Goal: Transaction & Acquisition: Purchase product/service

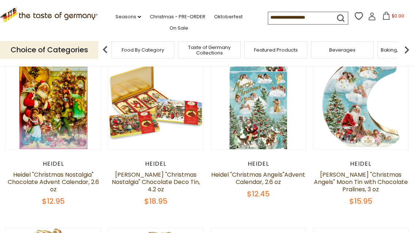
scroll to position [86, 0]
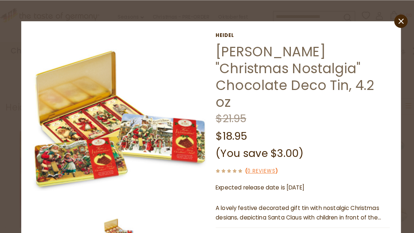
scroll to position [0, 0]
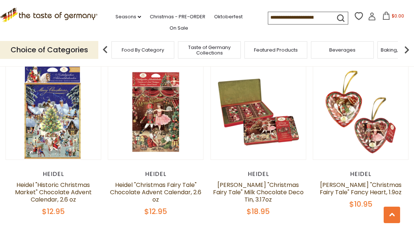
scroll to position [425, 0]
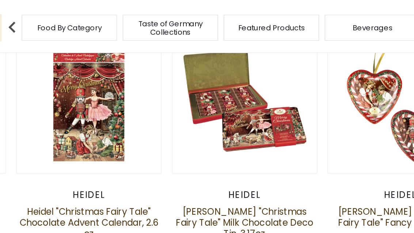
click at [219, 95] on link at bounding box center [259, 98] width 80 height 80
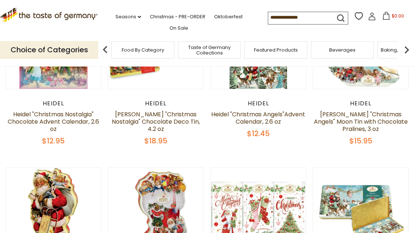
scroll to position [134, 0]
